Goal: Information Seeking & Learning: Learn about a topic

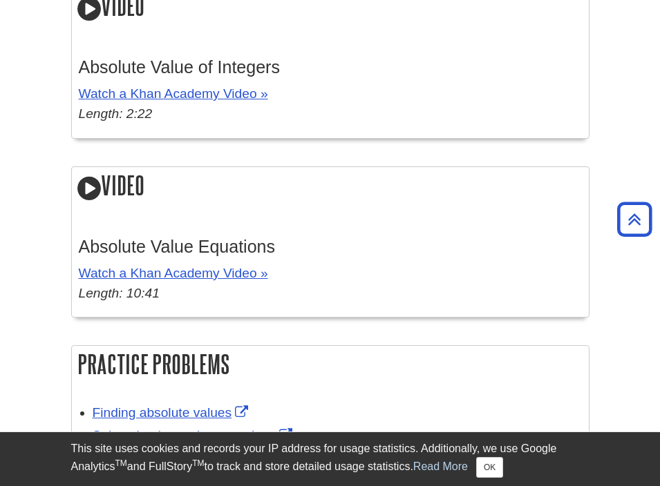
scroll to position [2414, 0]
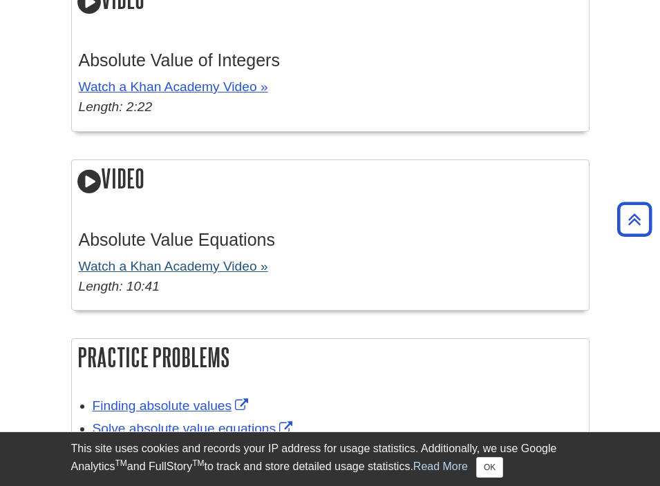
click at [203, 259] on link "Watch a Khan Academy Video »" at bounding box center [173, 266] width 189 height 15
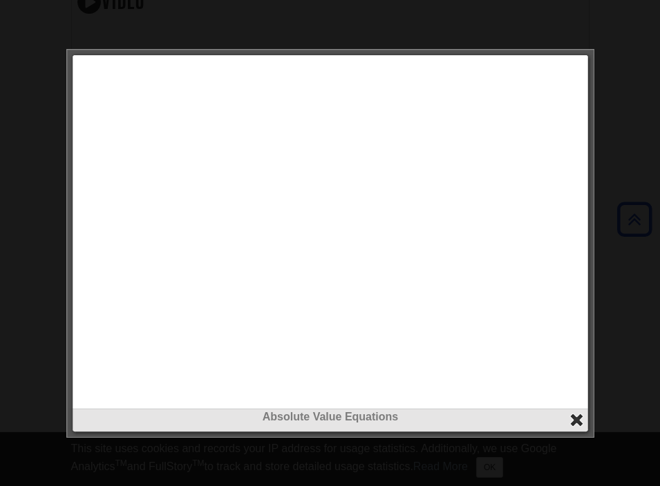
click at [568, 421] on button "close" at bounding box center [576, 420] width 16 height 16
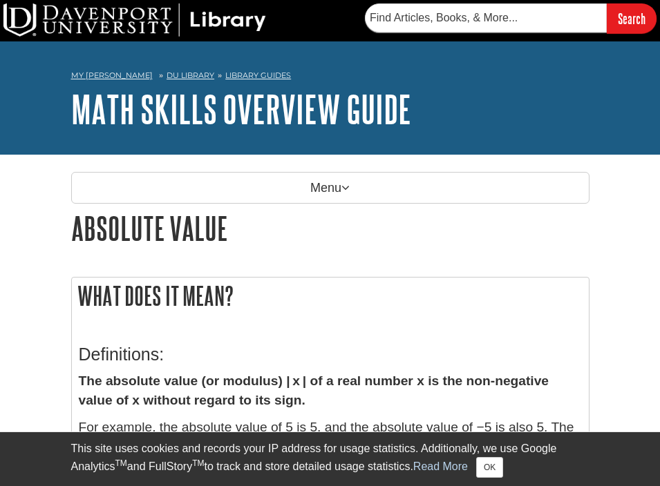
scroll to position [0, 0]
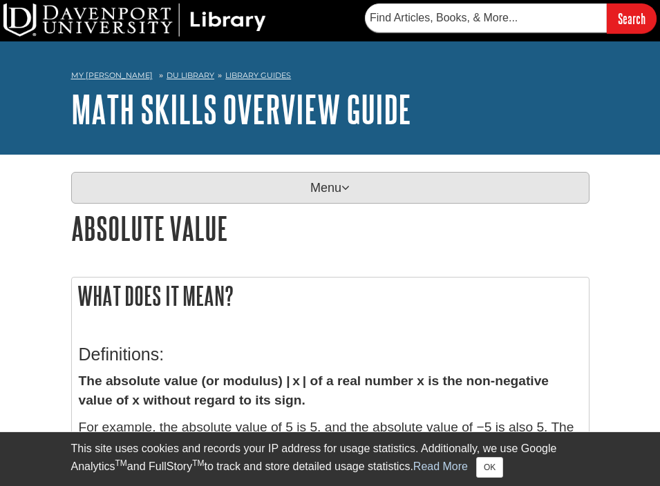
click at [327, 186] on p "Menu" at bounding box center [330, 188] width 518 height 32
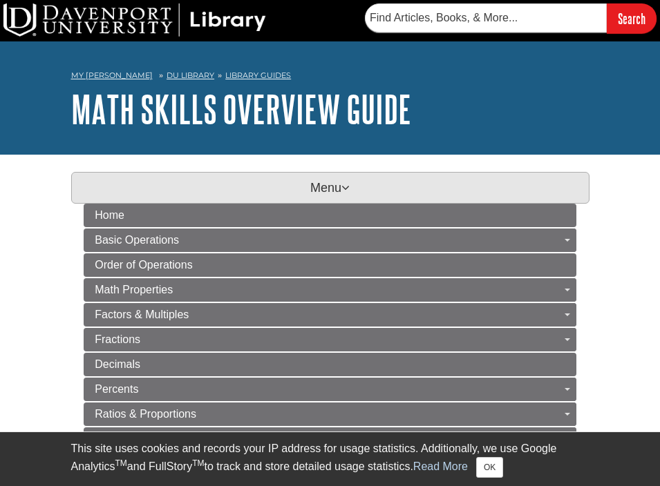
click at [327, 186] on p "Menu" at bounding box center [330, 188] width 518 height 32
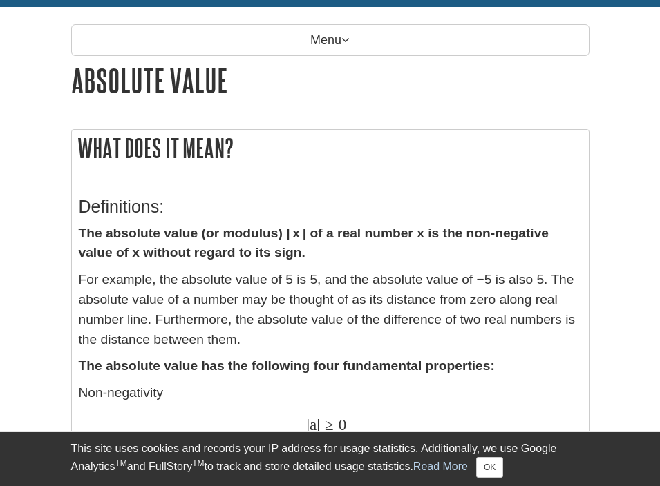
scroll to position [153, 0]
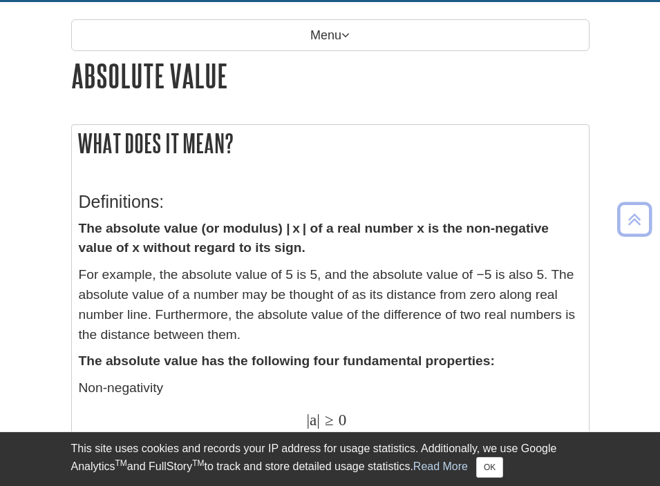
click at [387, 224] on strong "The absolute value (or modulus) | x | of a real number x is the non-negative va…" at bounding box center [314, 238] width 470 height 35
click at [347, 253] on p "The absolute value (or modulus) | x | of a real number x is the non-negative va…" at bounding box center [330, 239] width 503 height 40
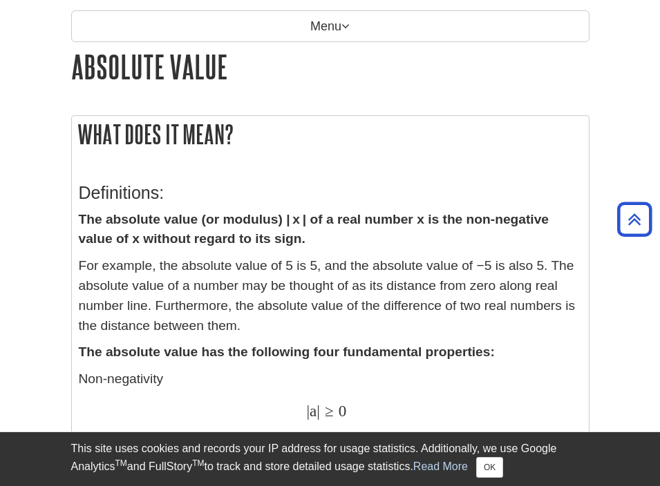
scroll to position [160, 0]
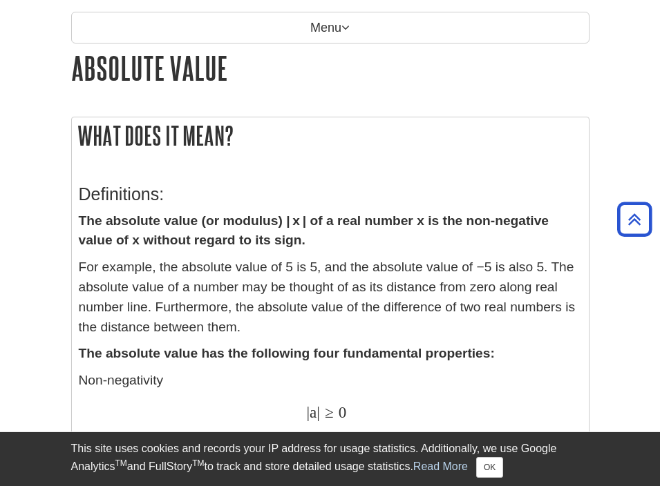
click at [340, 260] on p "For example, the absolute value of 5 is 5, and the absolute value of −5 is also…" at bounding box center [330, 297] width 503 height 79
click at [341, 265] on p "For example, the absolute value of 5 is 5, and the absolute value of −5 is also…" at bounding box center [330, 297] width 503 height 79
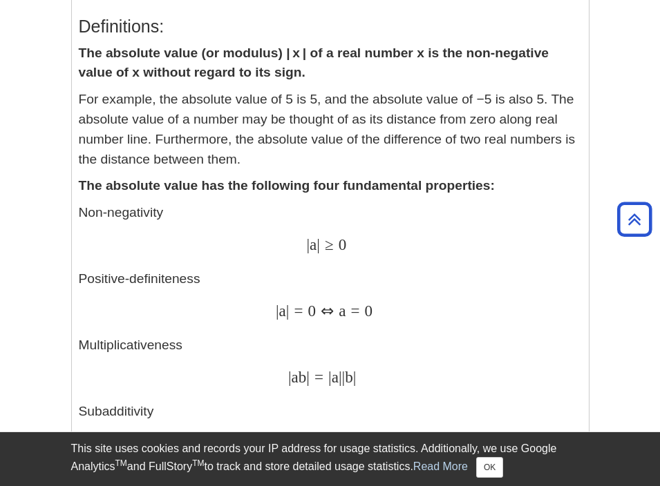
scroll to position [289, 0]
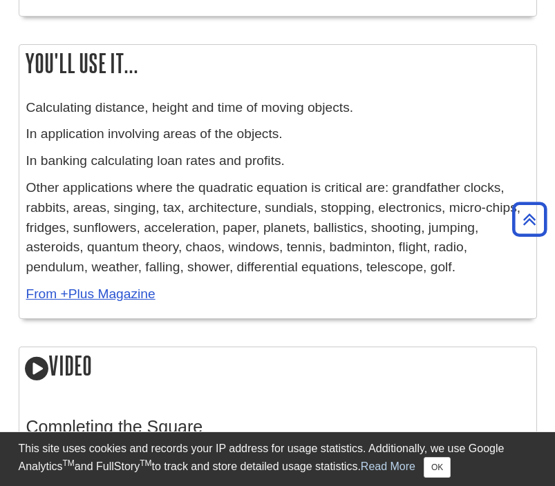
scroll to position [2126, 0]
